Goal: Navigation & Orientation: Understand site structure

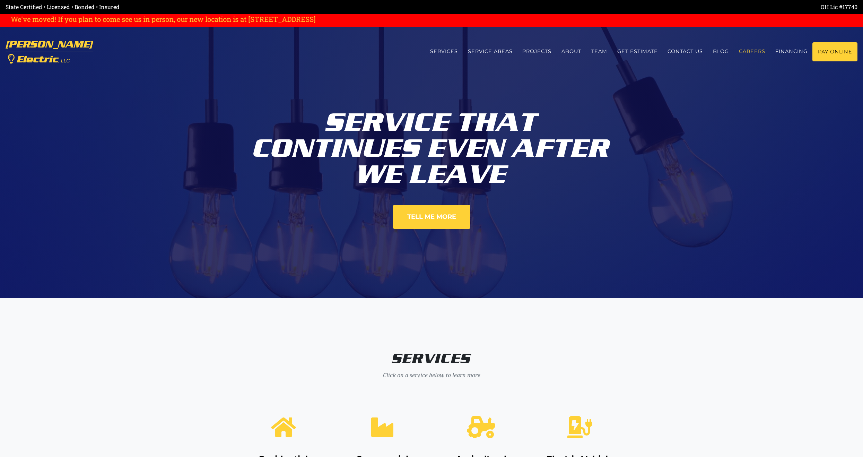
click at [749, 51] on link "Careers" at bounding box center [752, 51] width 36 height 18
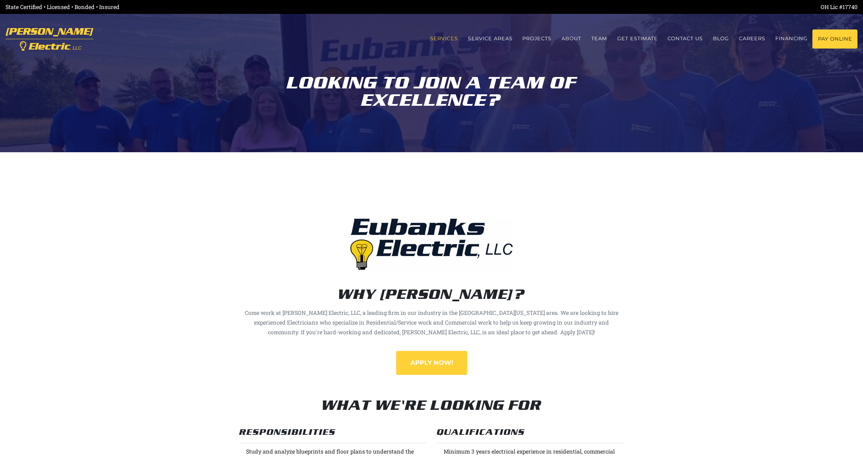
click at [442, 36] on link "Services" at bounding box center [444, 38] width 38 height 18
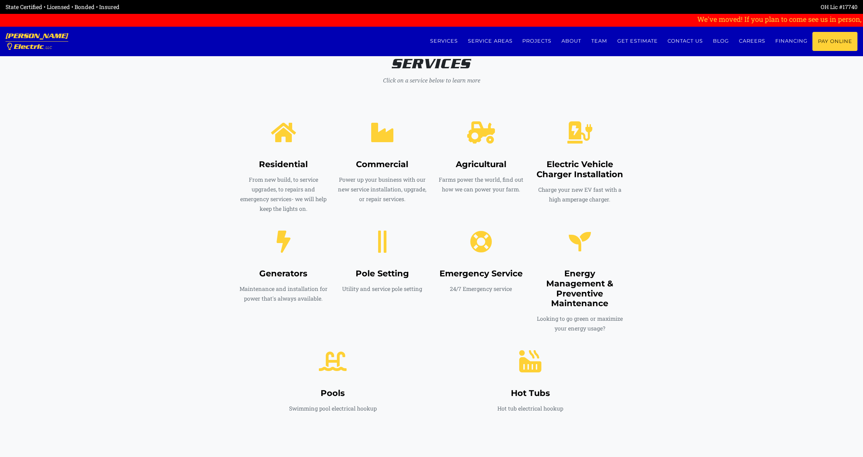
scroll to position [298, 0]
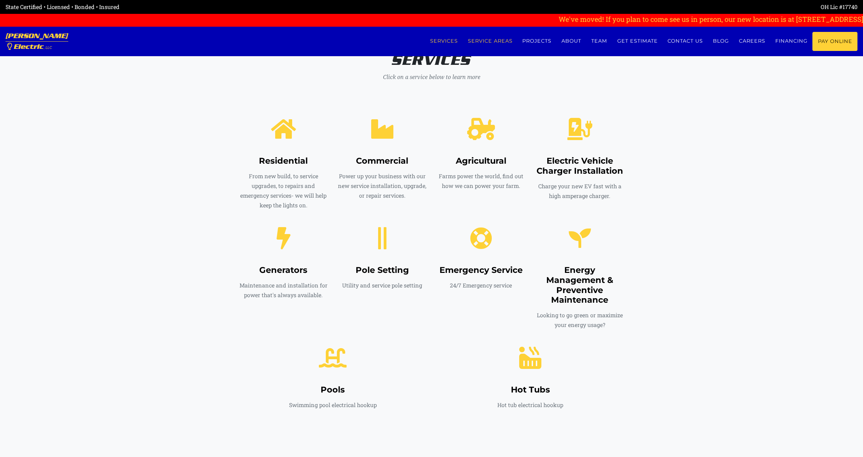
click at [488, 40] on link "Service Areas" at bounding box center [490, 41] width 55 height 18
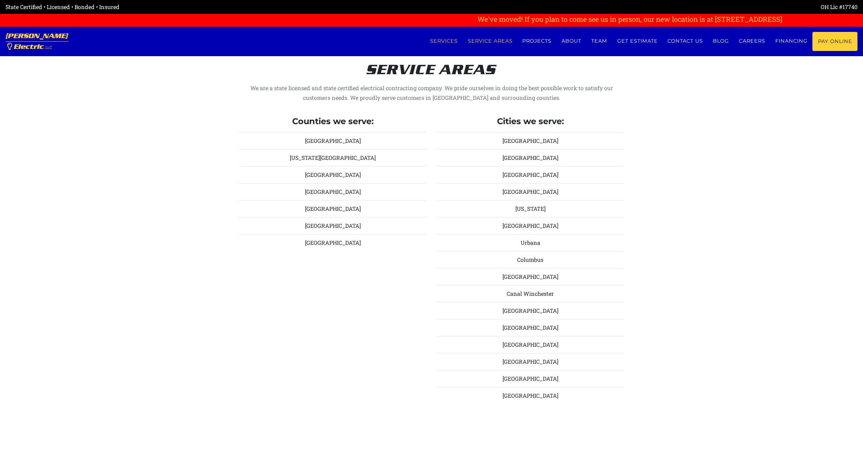
scroll to position [766, 0]
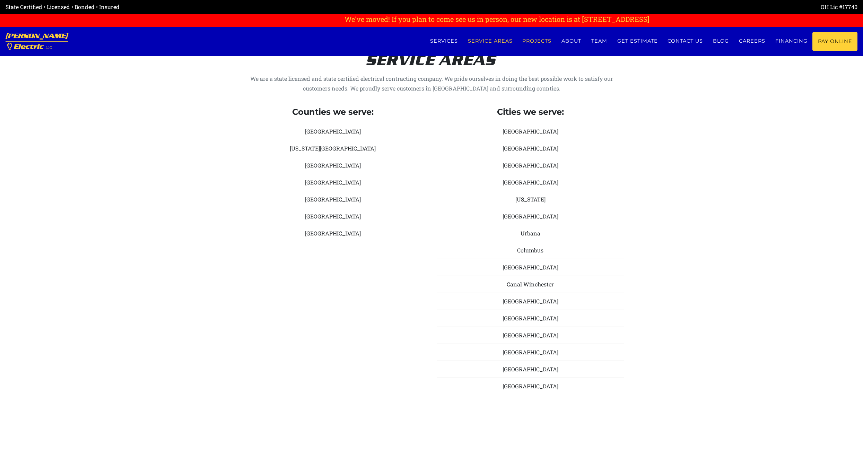
click at [530, 40] on link "Projects" at bounding box center [537, 41] width 39 height 18
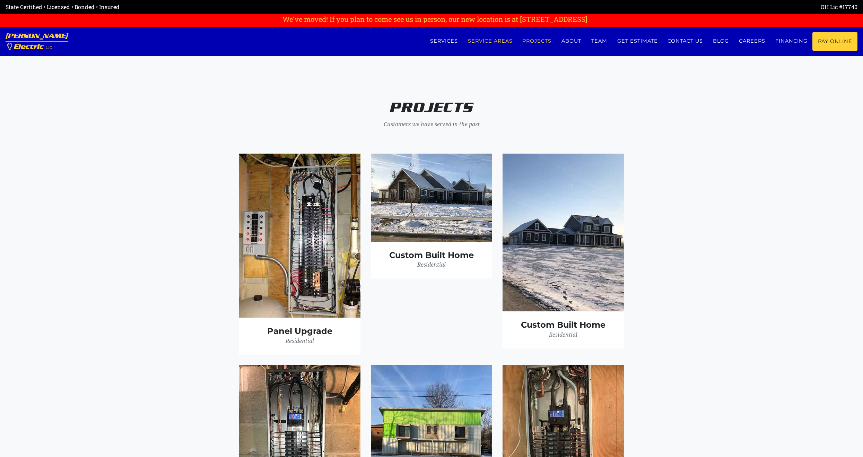
scroll to position [1600, 0]
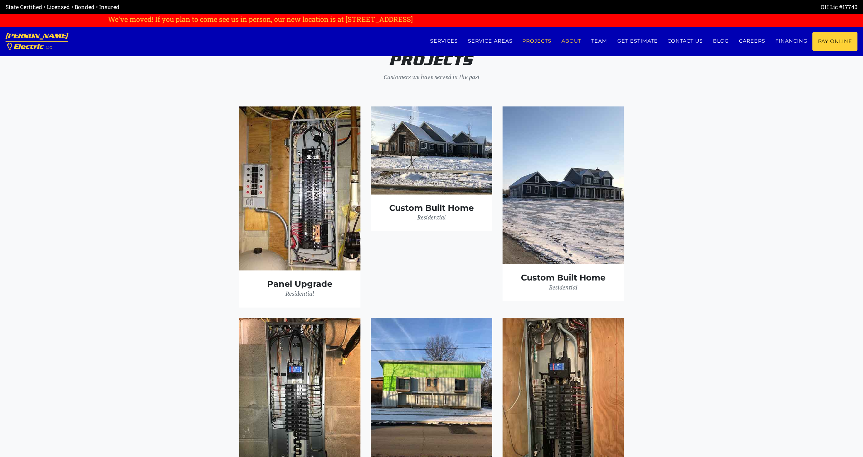
click at [561, 40] on link "About" at bounding box center [572, 41] width 30 height 18
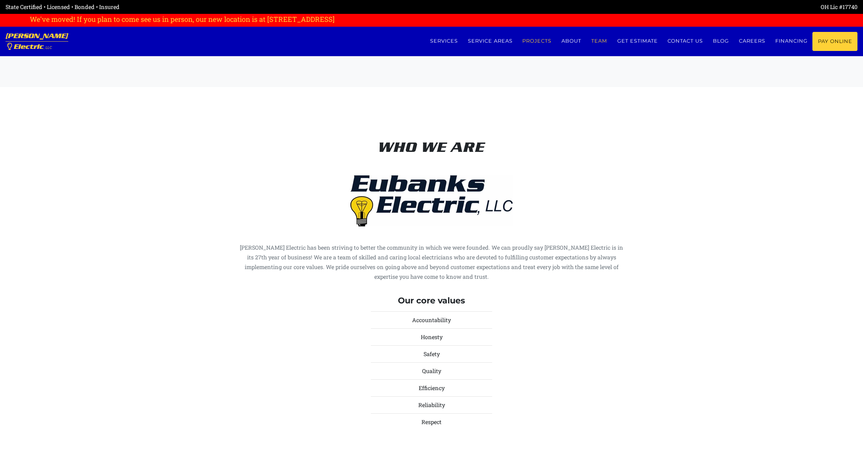
scroll to position [2417, 0]
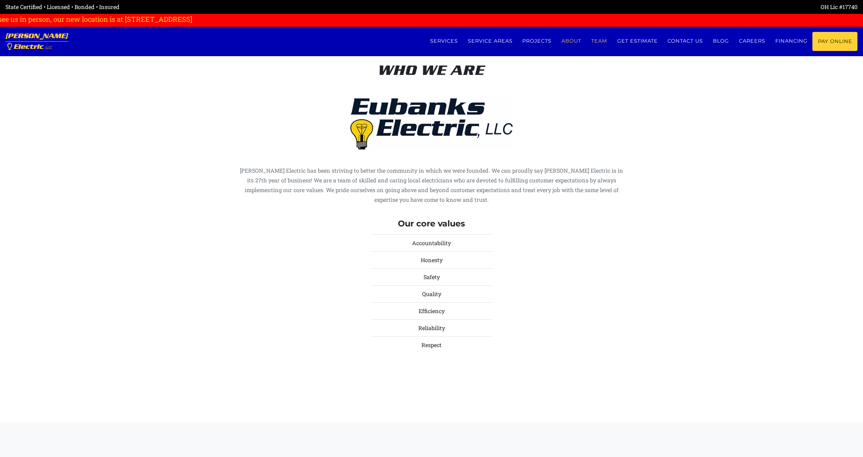
click at [597, 41] on link "Team" at bounding box center [600, 41] width 26 height 18
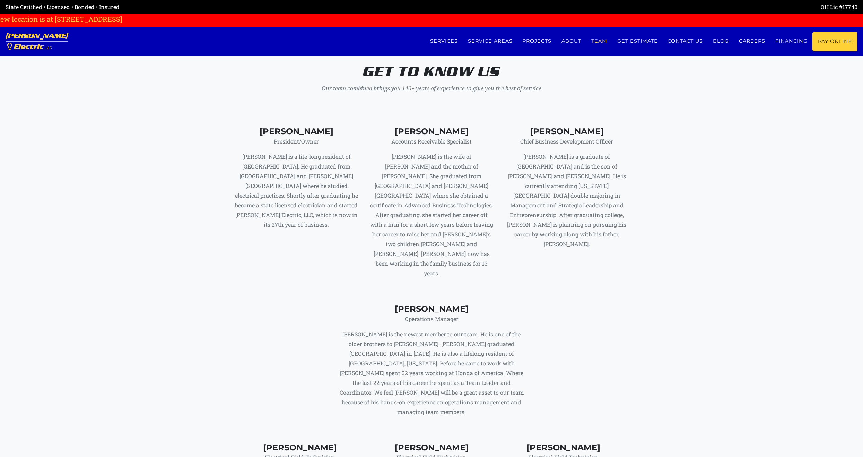
scroll to position [2830, 0]
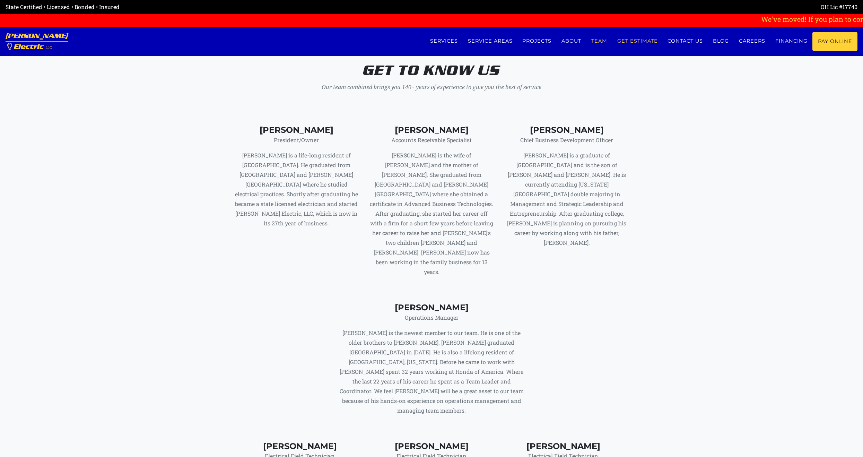
click at [629, 40] on link "Get estimate" at bounding box center [637, 41] width 51 height 18
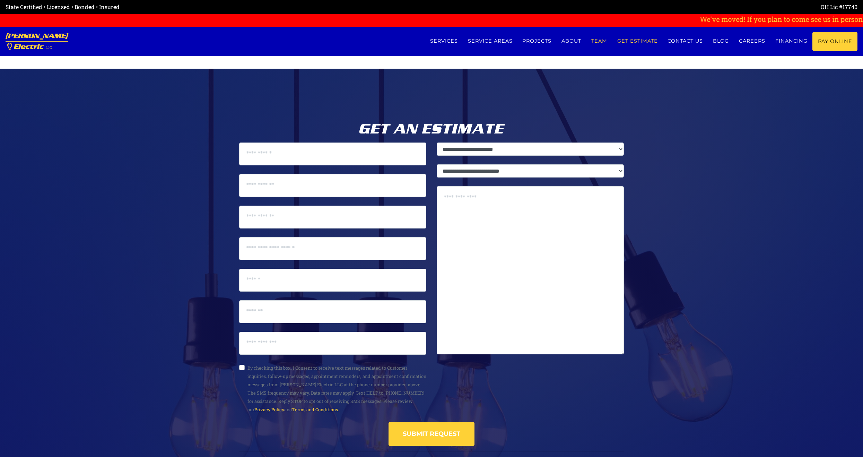
scroll to position [3501, 0]
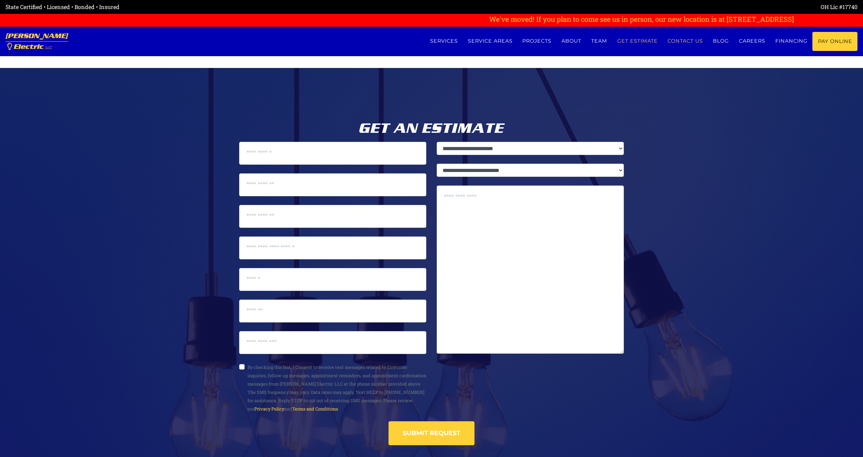
click at [676, 41] on link "Contact us" at bounding box center [685, 41] width 45 height 18
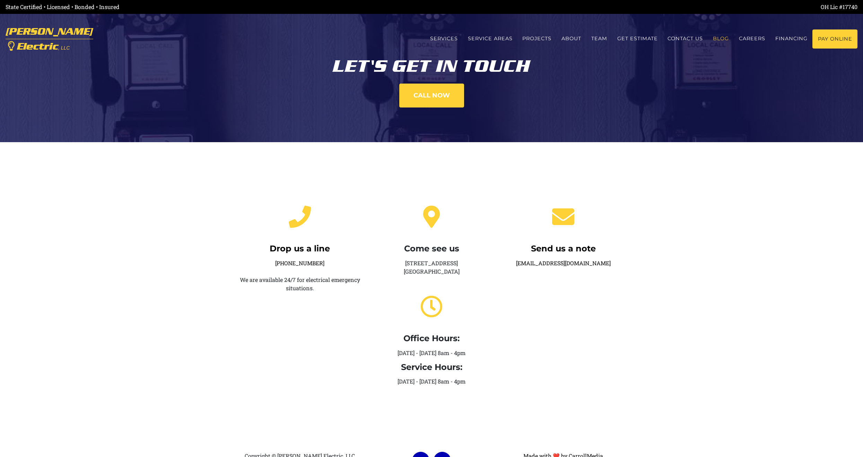
drag, startPoint x: 0, startPoint y: 0, endPoint x: 721, endPoint y: 40, distance: 721.7
click at [721, 40] on link "Blog" at bounding box center [721, 38] width 26 height 18
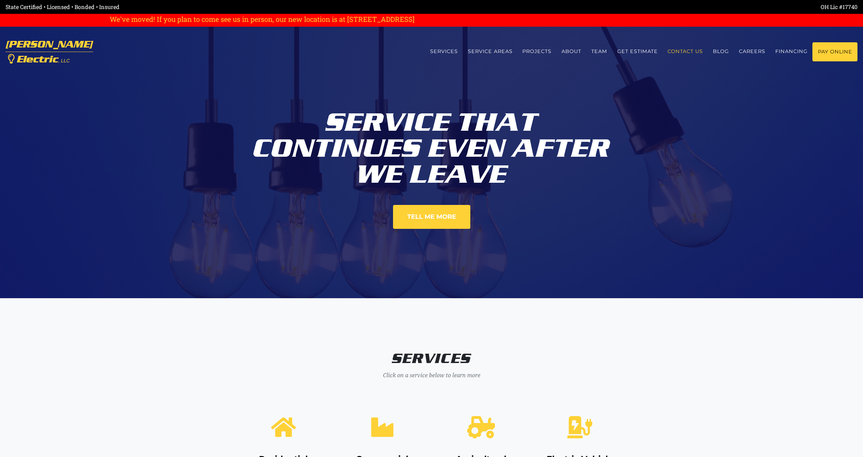
click at [692, 51] on link "Contact us" at bounding box center [685, 51] width 45 height 18
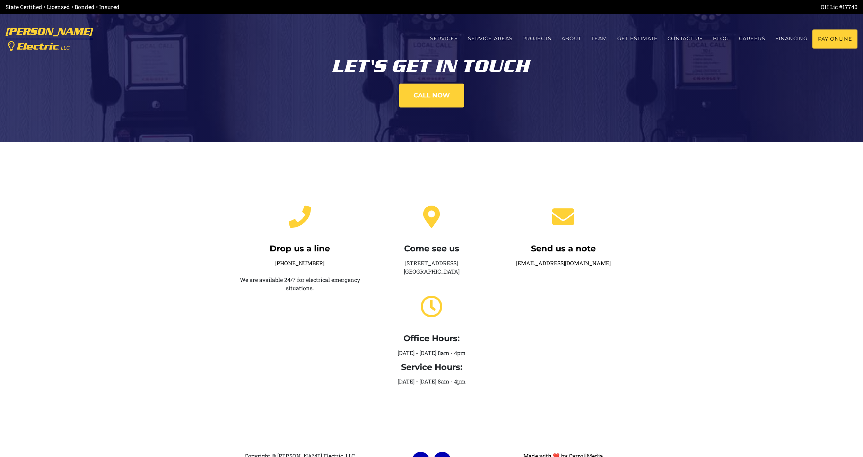
click at [524, 326] on div "Send us a note service@eubankselectric.com" at bounding box center [564, 292] width 132 height 197
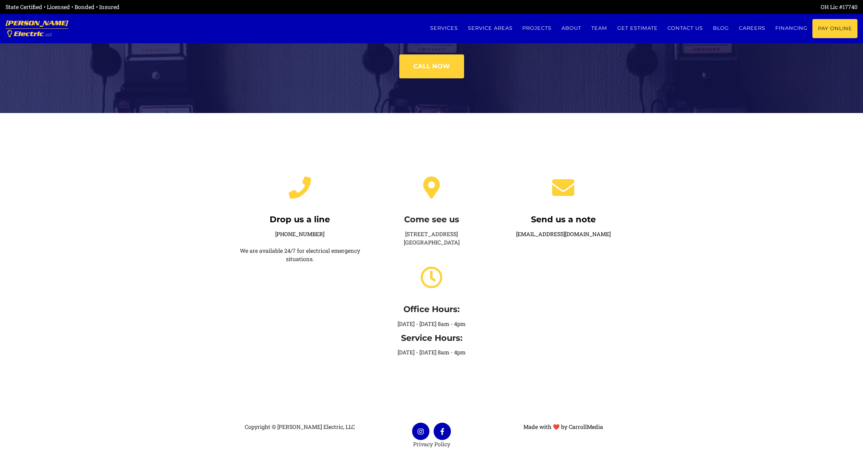
drag, startPoint x: 163, startPoint y: 120, endPoint x: 166, endPoint y: 114, distance: 6.2
